Goal: Information Seeking & Learning: Learn about a topic

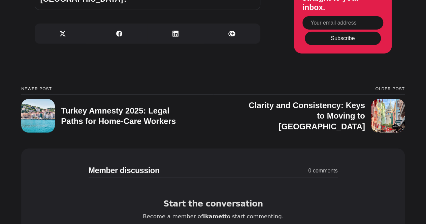
scroll to position [2225, 0]
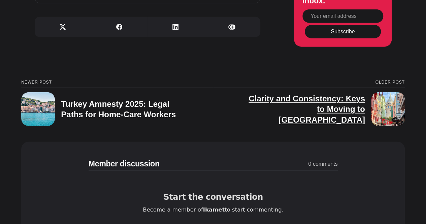
click at [291, 94] on h3 "Clarity and Consistency: Keys to Moving to [GEOGRAPHIC_DATA]" at bounding box center [307, 109] width 116 height 30
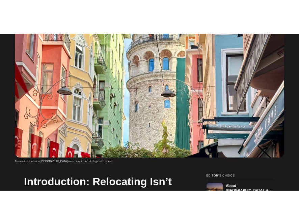
scroll to position [303, 0]
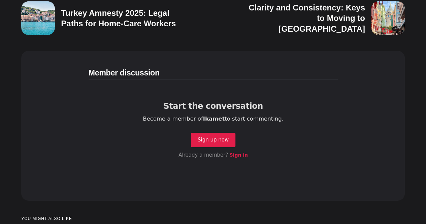
scroll to position [2451, 0]
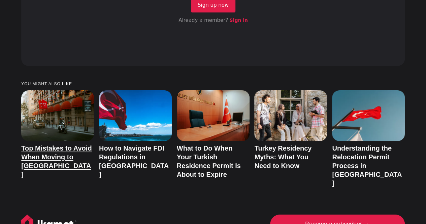
click at [44, 145] on link "Top Mistakes to Avoid When Moving to [GEOGRAPHIC_DATA]" at bounding box center [56, 162] width 70 height 34
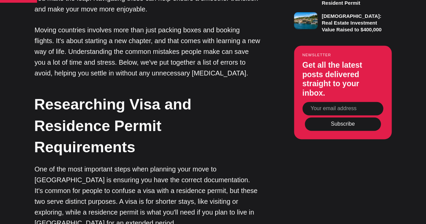
scroll to position [506, 0]
